Goal: Communication & Community: Answer question/provide support

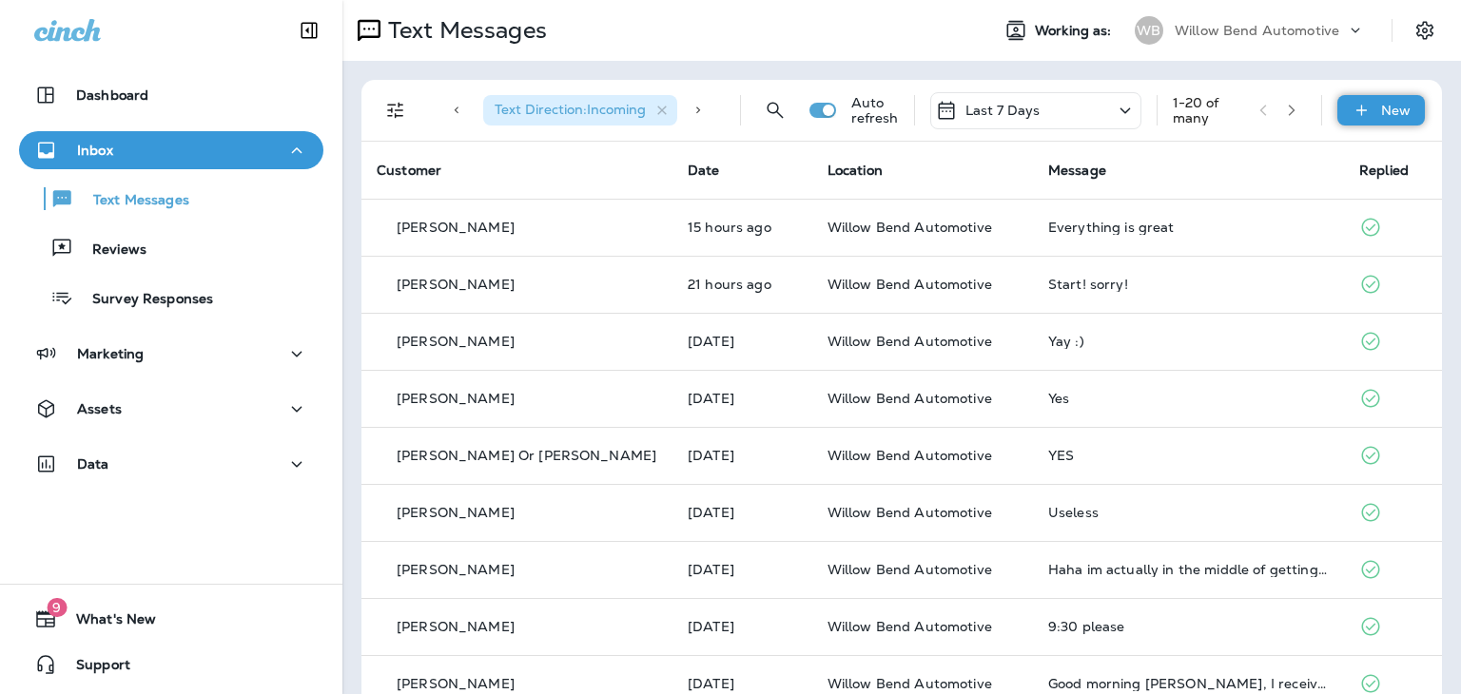
click at [1381, 107] on p "New" at bounding box center [1395, 110] width 29 height 15
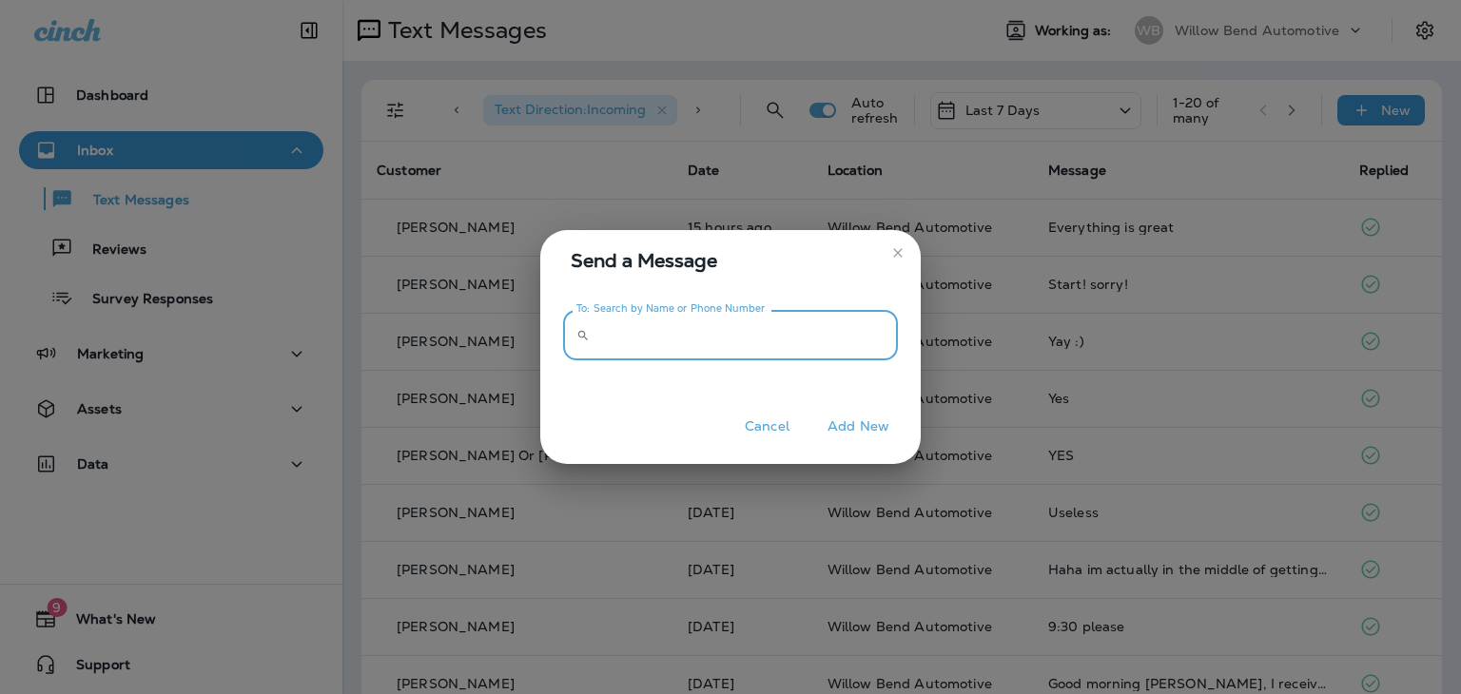
click at [702, 333] on input "To: Search by Name or Phone Number" at bounding box center [747, 335] width 301 height 50
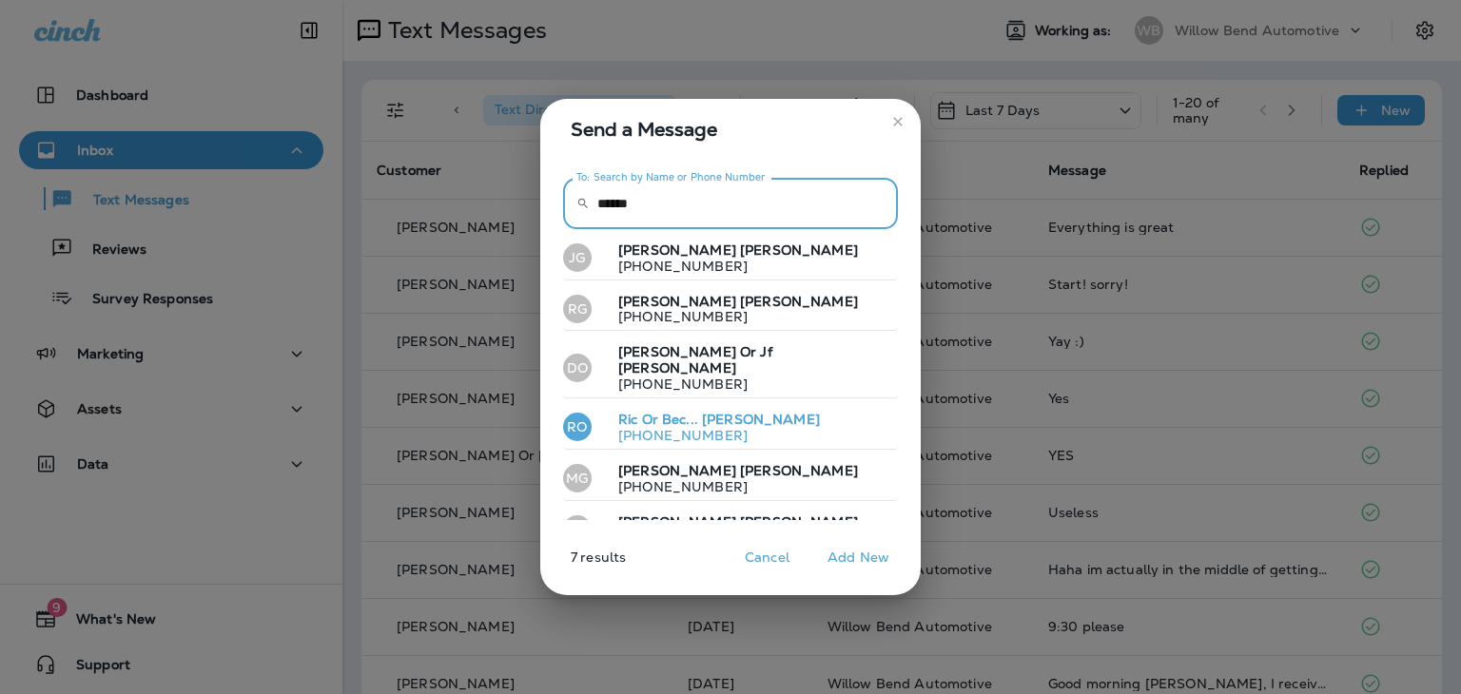
type input "******"
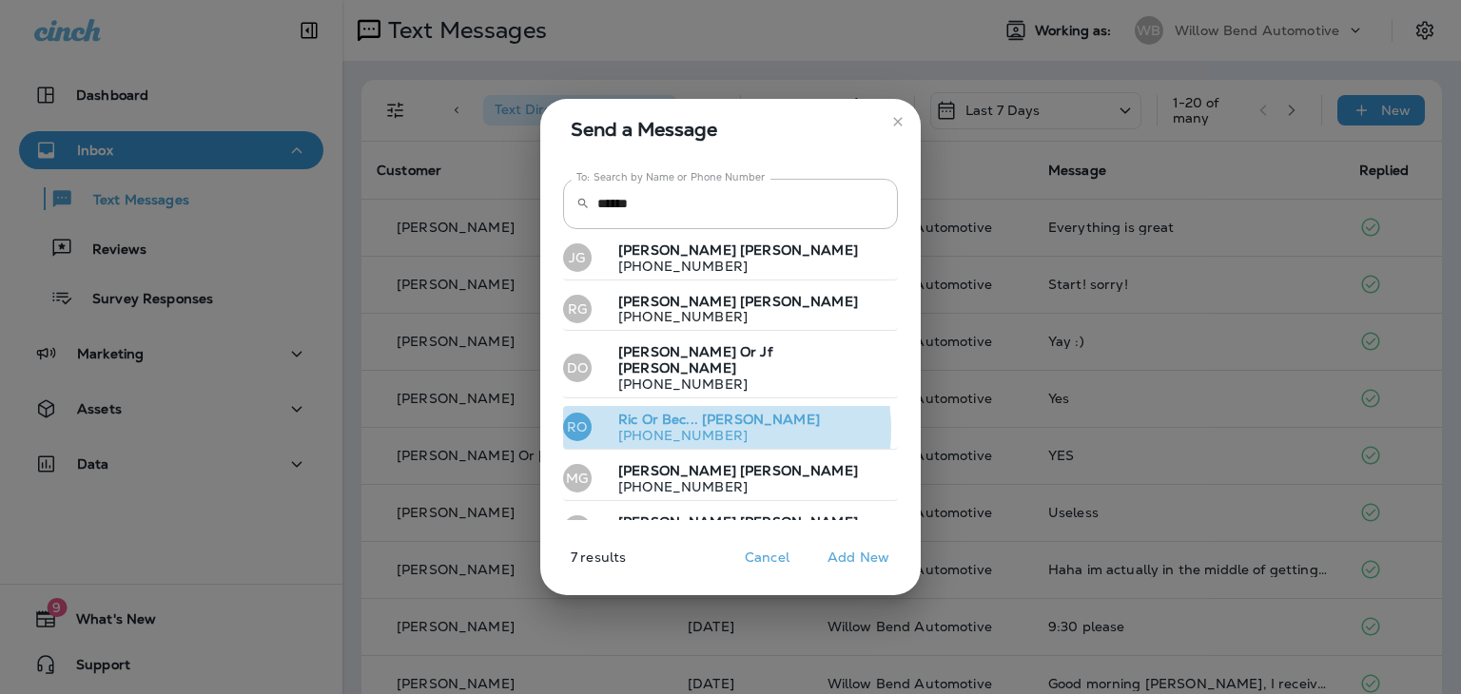
click at [715, 428] on p "[PHONE_NUMBER]" at bounding box center [711, 435] width 217 height 15
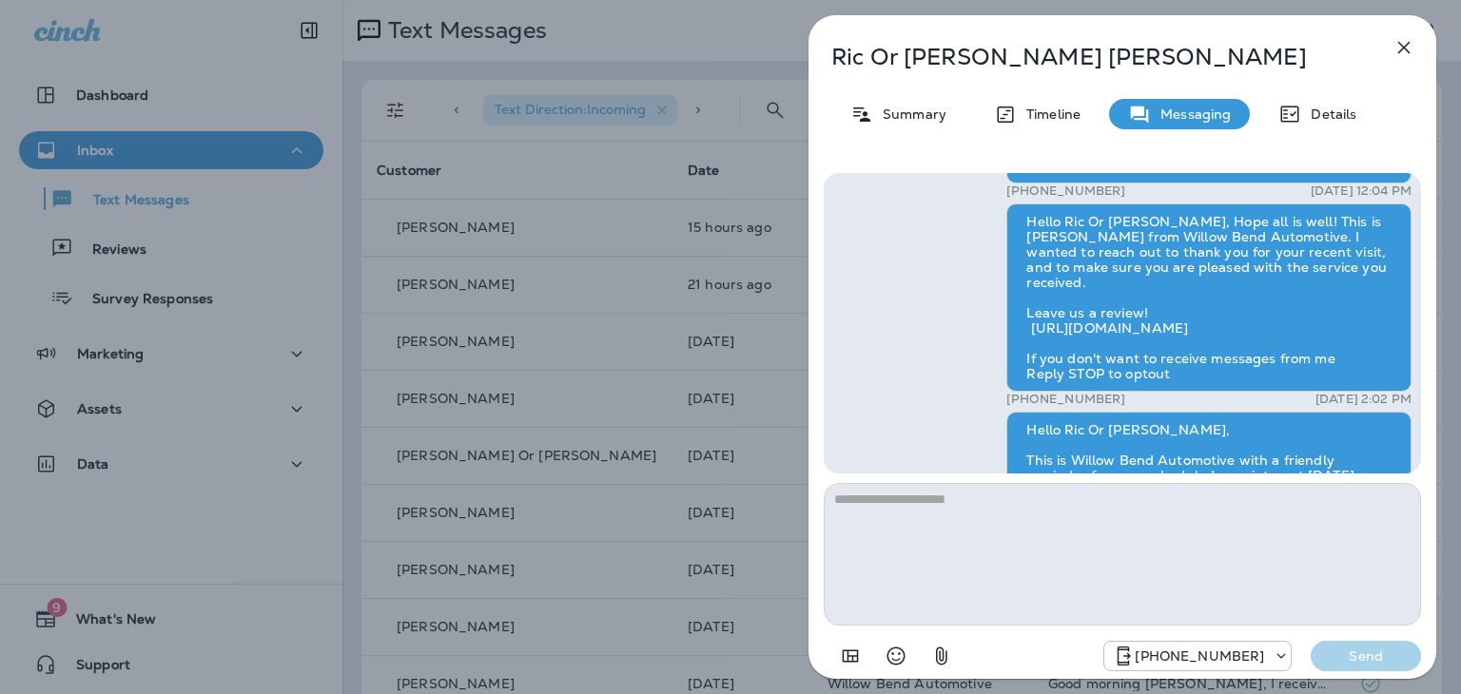
scroll to position [-1141, 0]
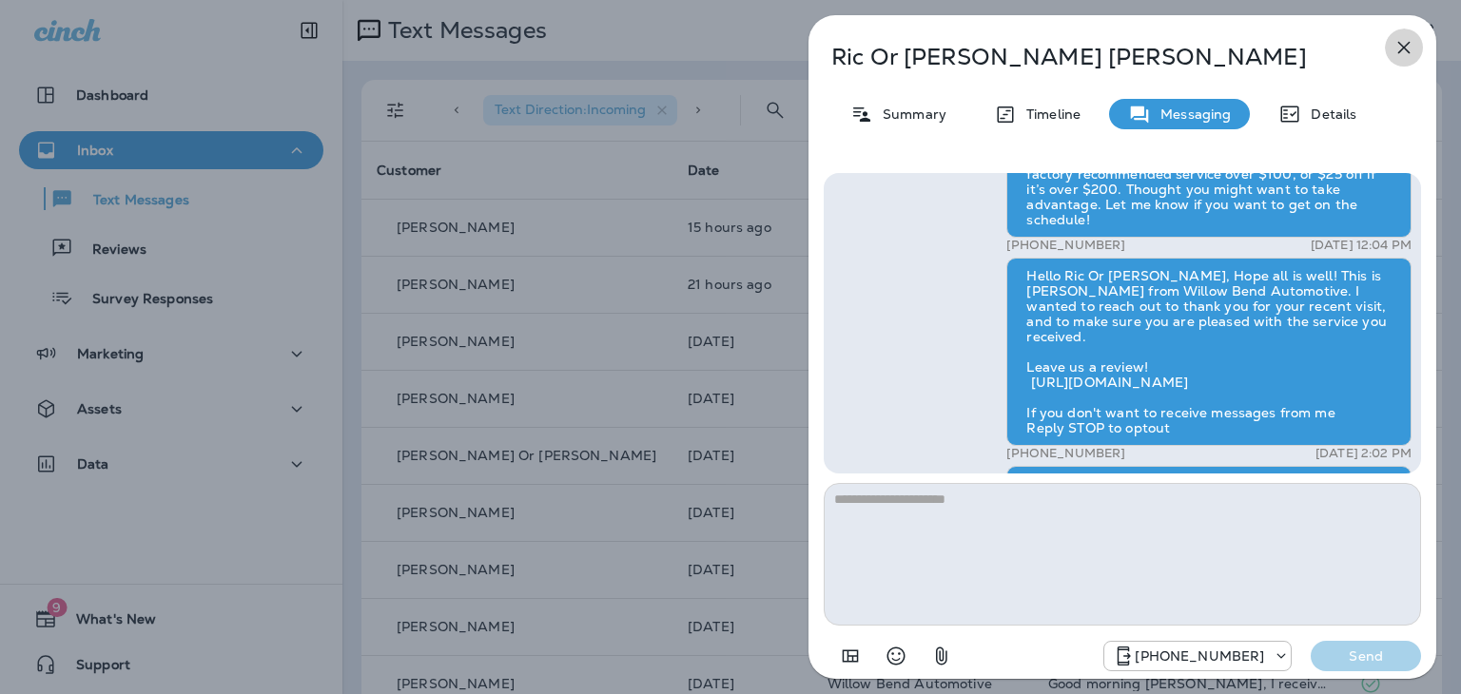
click at [1407, 50] on icon "button" at bounding box center [1404, 48] width 12 height 12
